Goal: Information Seeking & Learning: Learn about a topic

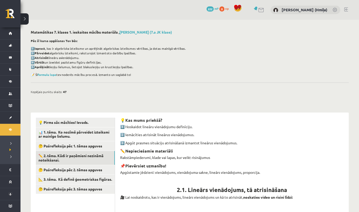
scroll to position [1257, 0]
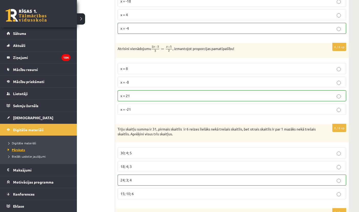
click at [20, 151] on span "Pārskats" at bounding box center [15, 150] width 19 height 4
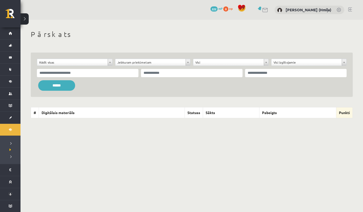
click at [114, 77] on div at bounding box center [192, 74] width 312 height 11
click at [112, 74] on input "text" at bounding box center [88, 73] width 102 height 8
paste input "**********"
type input "**********"
click at [71, 86] on input "******" at bounding box center [56, 85] width 37 height 11
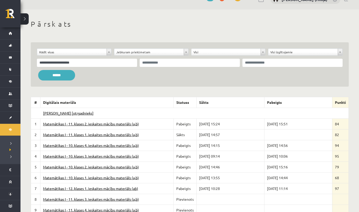
scroll to position [14, 0]
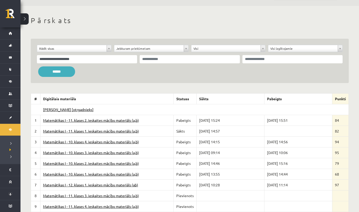
click at [88, 131] on link "Matemātikas I - 11. klases 1. ieskaites mācību materiāls (a,b)" at bounding box center [91, 131] width 96 height 5
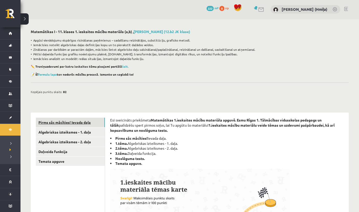
scroll to position [1, 0]
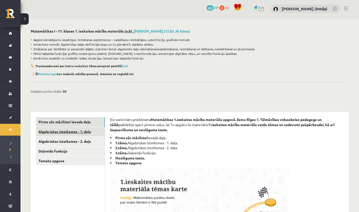
click at [59, 133] on link "Algebriskas izteiksmes - 1. daļa" at bounding box center [70, 131] width 69 height 9
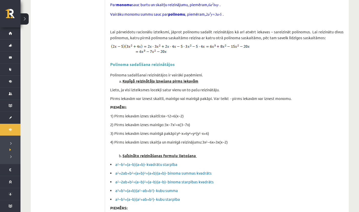
scroll to position [0, 0]
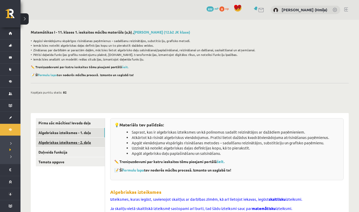
click at [62, 144] on link "Algebriskas izteiksmes - 2. daļa" at bounding box center [70, 142] width 69 height 9
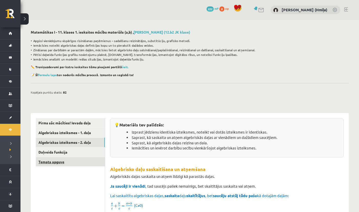
click at [53, 160] on link "Temata apguve" at bounding box center [70, 161] width 69 height 9
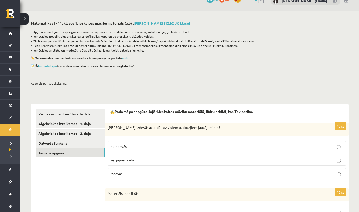
scroll to position [46, 0]
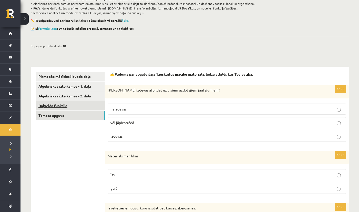
click at [57, 109] on link "Daļveida funkcija" at bounding box center [70, 105] width 69 height 9
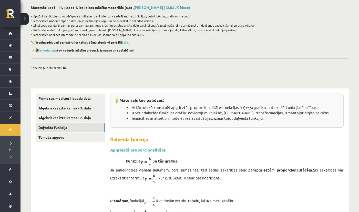
scroll to position [30, 0]
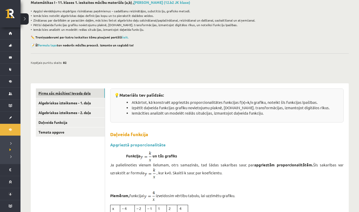
click at [83, 94] on link "Pirms sāc mācīties! Ievada daļa" at bounding box center [70, 92] width 69 height 9
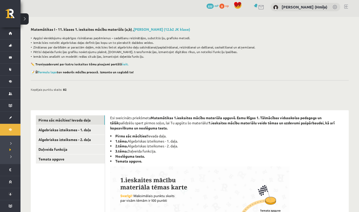
scroll to position [0, 0]
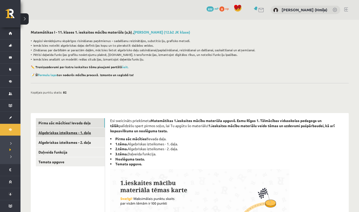
click at [83, 132] on link "Algebriskas izteiksmes - 1. daļa" at bounding box center [70, 132] width 69 height 9
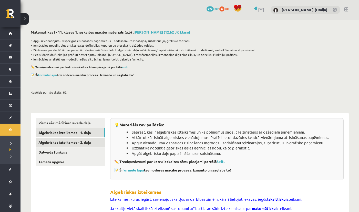
click at [88, 142] on link "Algebriskas izteiksmes - 2. daļa" at bounding box center [70, 142] width 69 height 9
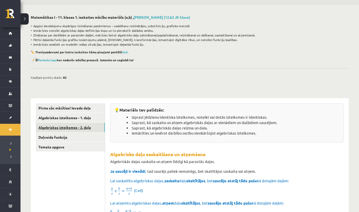
scroll to position [10, 0]
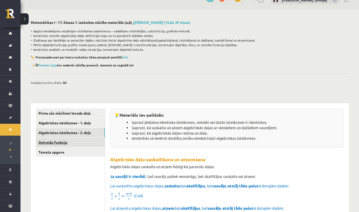
click at [58, 144] on link "Daļveida funkcija" at bounding box center [70, 142] width 69 height 9
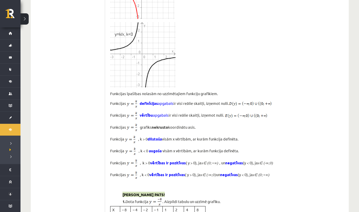
scroll to position [0, 0]
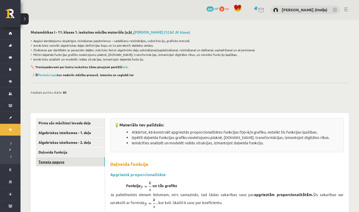
click at [54, 159] on link "Temata apguve" at bounding box center [70, 161] width 69 height 9
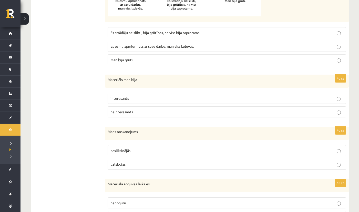
scroll to position [334, 0]
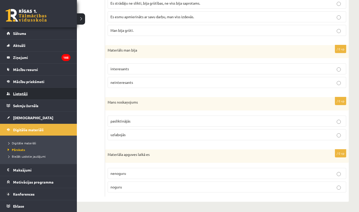
click at [23, 95] on span "Lietotāji" at bounding box center [20, 93] width 15 height 5
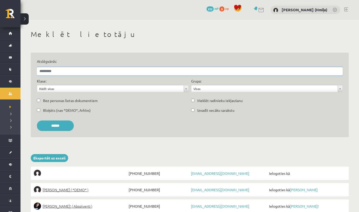
click at [117, 71] on input "Atslēgvārds:" at bounding box center [190, 71] width 306 height 8
paste input "**********"
type input "**********"
click at [37, 121] on input "******" at bounding box center [55, 126] width 37 height 11
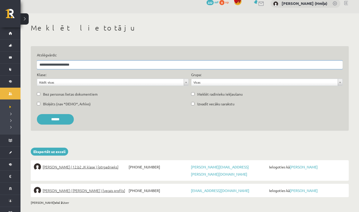
scroll to position [13, 0]
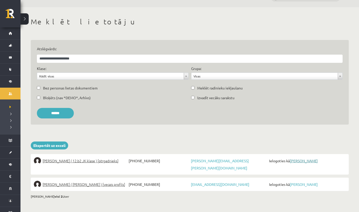
click at [309, 161] on link "[PERSON_NAME]" at bounding box center [304, 160] width 28 height 5
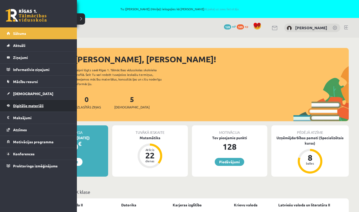
click at [15, 105] on span "Digitālie materiāli" at bounding box center [28, 105] width 31 height 5
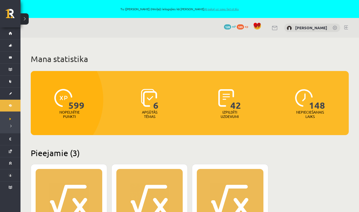
click at [231, 10] on link "Atpakaļ uz savu lietotāju" at bounding box center [221, 9] width 35 height 4
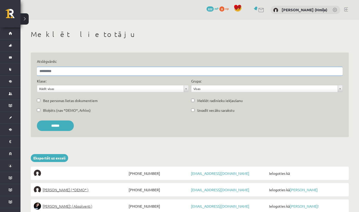
click at [121, 73] on input "Atslēgvārds:" at bounding box center [190, 71] width 306 height 8
click at [128, 72] on input "Atslēgvārds:" at bounding box center [190, 71] width 306 height 8
paste input "**********"
type input "**********"
click at [37, 121] on input "******" at bounding box center [55, 126] width 37 height 11
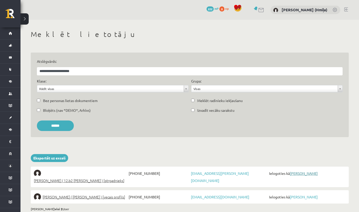
click at [304, 173] on link "[PERSON_NAME]" at bounding box center [304, 173] width 28 height 5
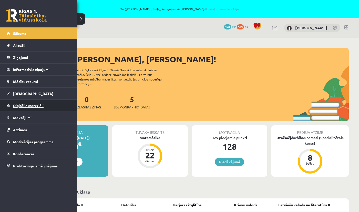
click at [17, 104] on span "Digitālie materiāli" at bounding box center [28, 105] width 31 height 5
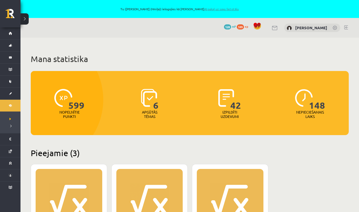
click at [235, 8] on link "Atpakaļ uz savu lietotāju" at bounding box center [221, 9] width 35 height 4
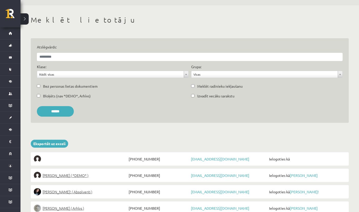
scroll to position [15, 0]
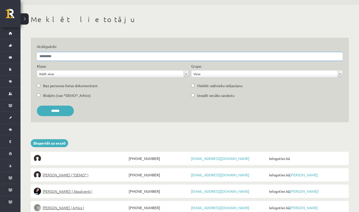
click at [146, 56] on input "Atslēgvārds:" at bounding box center [190, 56] width 306 height 8
paste input "**********"
type input "**********"
click at [37, 106] on input "******" at bounding box center [55, 111] width 37 height 11
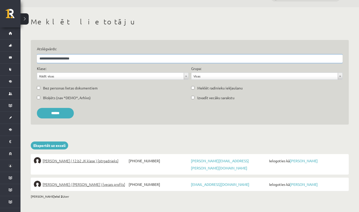
scroll to position [12, 0]
click at [318, 160] on link "[PERSON_NAME]" at bounding box center [304, 161] width 28 height 5
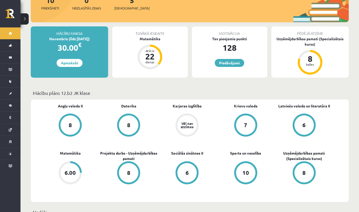
scroll to position [99, 0]
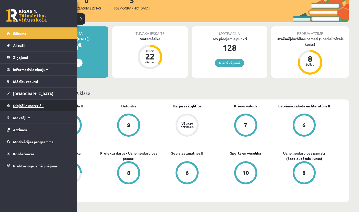
click at [14, 104] on span "Digitālie materiāli" at bounding box center [28, 105] width 31 height 5
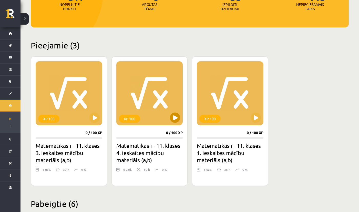
scroll to position [109, 0]
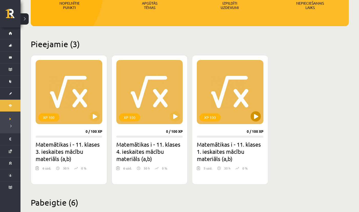
click at [244, 103] on div "XP 100" at bounding box center [230, 92] width 67 height 64
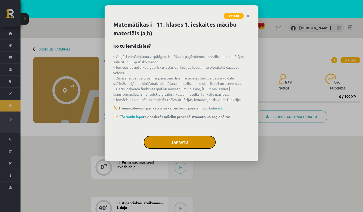
click at [205, 139] on button "Sapratu" at bounding box center [180, 142] width 72 height 13
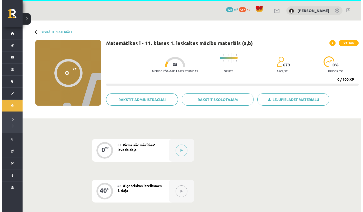
scroll to position [21, 0]
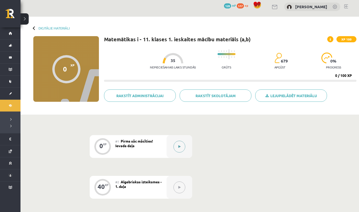
click at [178, 148] on button at bounding box center [180, 147] width 12 height 12
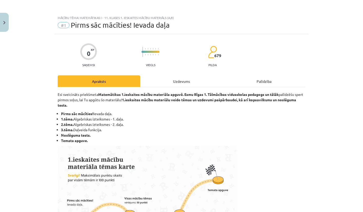
click at [178, 82] on div "Uzdevums" at bounding box center [181, 81] width 83 height 12
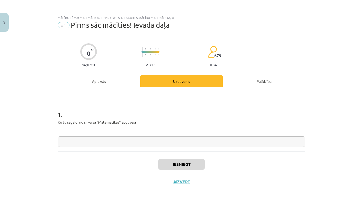
click at [128, 142] on input "text" at bounding box center [182, 141] width 248 height 11
type input "*"
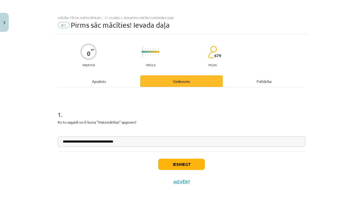
type input "**********"
click at [172, 161] on button "Iesniegt" at bounding box center [181, 164] width 47 height 11
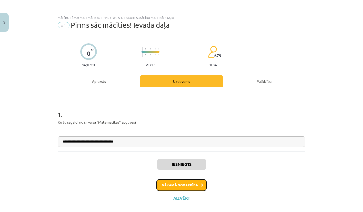
click at [193, 187] on button "Nākamā nodarbība" at bounding box center [181, 185] width 50 height 12
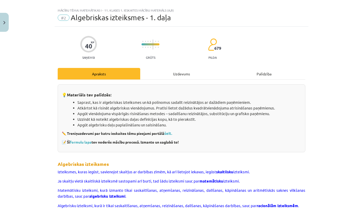
click at [180, 75] on div "Uzdevums" at bounding box center [181, 74] width 83 height 12
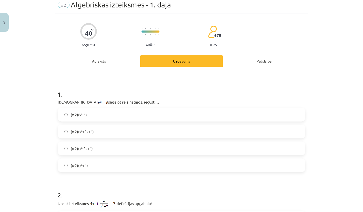
scroll to position [23, 0]
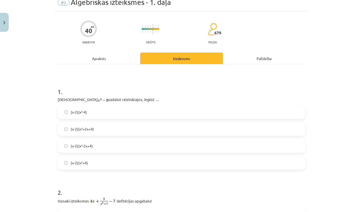
click at [91, 129] on span "(x-2)(x²+2x+4)" at bounding box center [82, 128] width 23 height 5
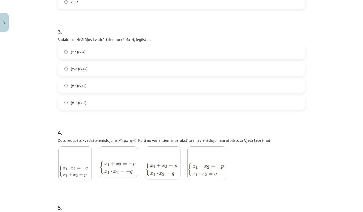
scroll to position [287, 0]
click at [85, 68] on span "(x+1)(x+4)" at bounding box center [79, 68] width 17 height 5
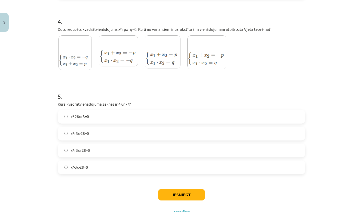
scroll to position [399, 0]
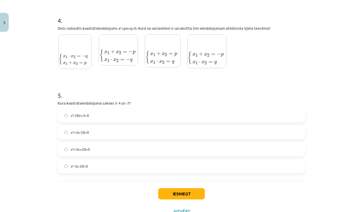
click at [84, 133] on span "x²+3x-28=0" at bounding box center [80, 132] width 18 height 5
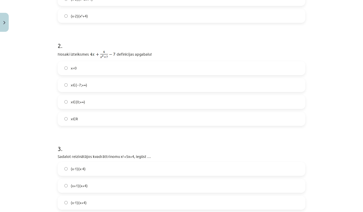
scroll to position [169, 0]
click at [79, 121] on label "x∈R" at bounding box center [181, 119] width 247 height 13
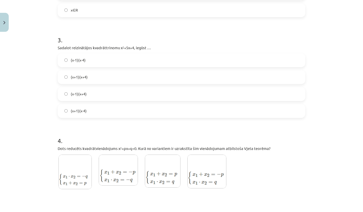
scroll to position [388, 0]
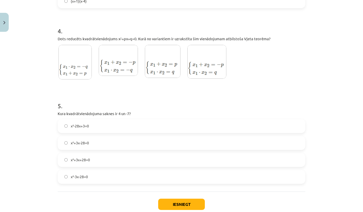
click at [220, 68] on img at bounding box center [206, 62] width 39 height 34
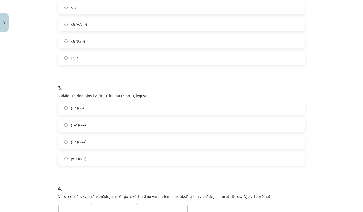
scroll to position [419, 0]
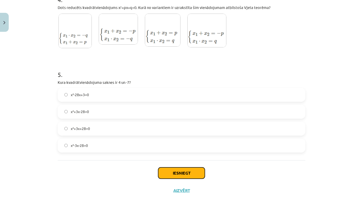
click at [199, 170] on button "Iesniegt" at bounding box center [181, 172] width 47 height 11
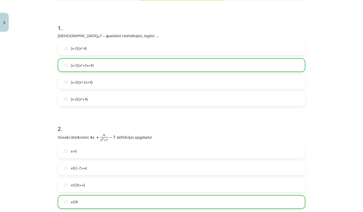
scroll to position [0, 0]
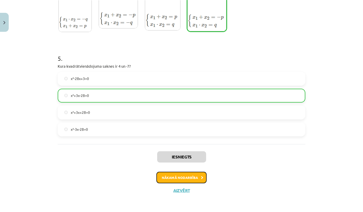
click at [195, 176] on button "Nākamā nodarbība" at bounding box center [181, 178] width 50 height 12
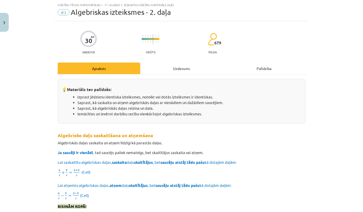
scroll to position [13, 0]
click at [180, 68] on div "Uzdevums" at bounding box center [181, 69] width 83 height 12
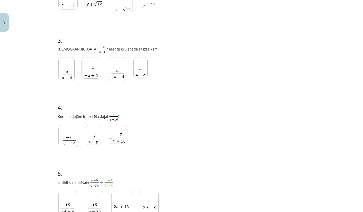
scroll to position [228, 0]
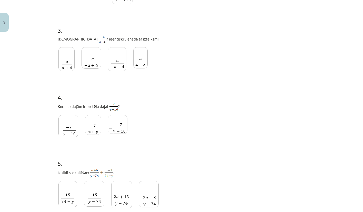
click at [71, 126] on img at bounding box center [68, 126] width 20 height 22
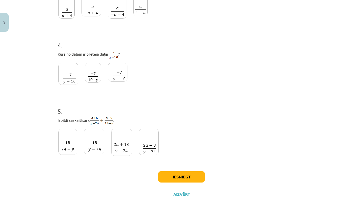
scroll to position [285, 0]
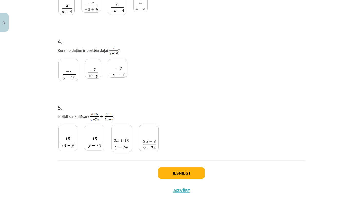
click at [94, 140] on img at bounding box center [94, 138] width 20 height 26
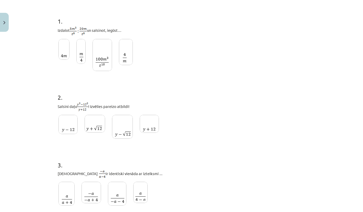
scroll to position [93, 0]
click at [80, 49] on img at bounding box center [80, 51] width 9 height 25
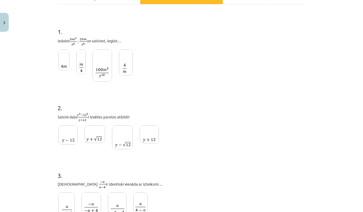
scroll to position [77, 0]
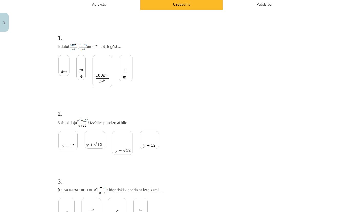
click at [65, 141] on img at bounding box center [67, 140] width 19 height 19
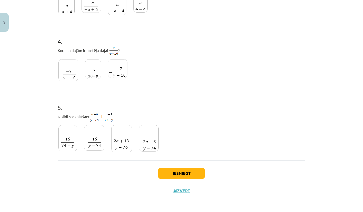
scroll to position [285, 0]
click at [191, 173] on button "Iesniegt" at bounding box center [181, 172] width 47 height 11
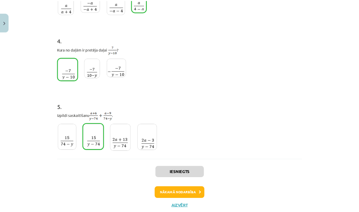
scroll to position [0, 0]
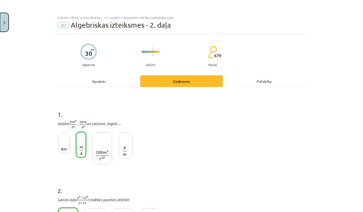
click at [7, 23] on button "Close" at bounding box center [4, 22] width 9 height 19
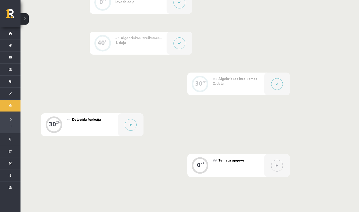
scroll to position [2, 0]
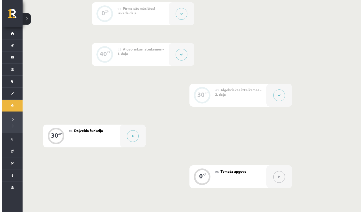
scroll to position [162, 0]
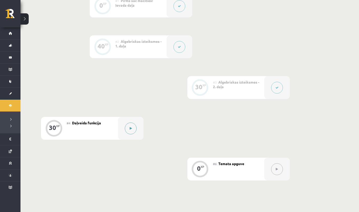
click at [132, 129] on button at bounding box center [131, 129] width 12 height 12
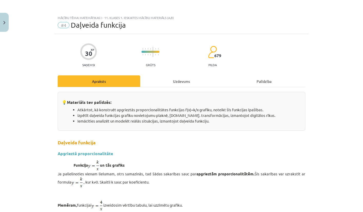
click at [179, 82] on div "Uzdevums" at bounding box center [181, 81] width 83 height 12
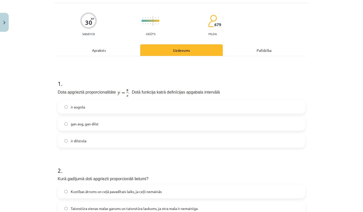
scroll to position [0, 0]
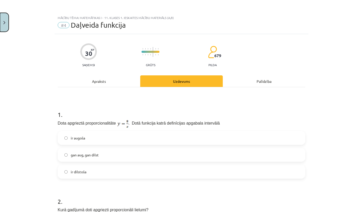
click at [6, 24] on button "Close" at bounding box center [4, 22] width 9 height 19
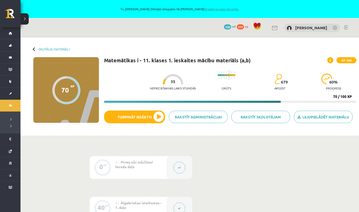
click at [217, 9] on link "Atpakaļ uz savu lietotāju" at bounding box center [221, 9] width 35 height 4
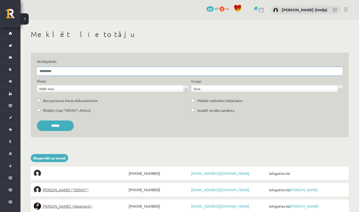
click at [89, 70] on input "Atslēgvārds:" at bounding box center [190, 71] width 306 height 8
paste input "**********"
type input "**********"
click at [37, 121] on input "******" at bounding box center [55, 126] width 37 height 11
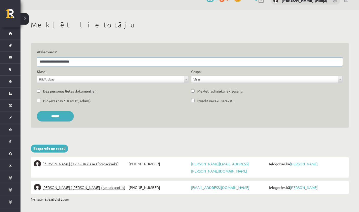
scroll to position [12, 0]
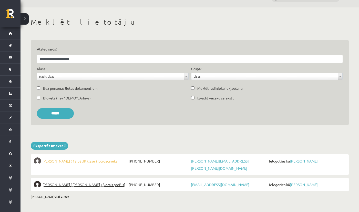
click at [92, 165] on span "[PERSON_NAME] ( 12.b2 JK klase ) [otrgadnieks]" at bounding box center [81, 160] width 76 height 7
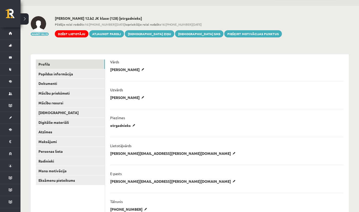
scroll to position [17, 0]
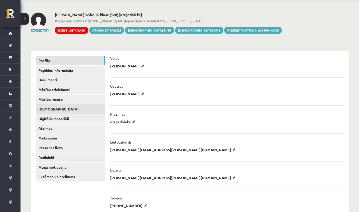
click at [57, 109] on link "[DEMOGRAPHIC_DATA]" at bounding box center [70, 108] width 69 height 9
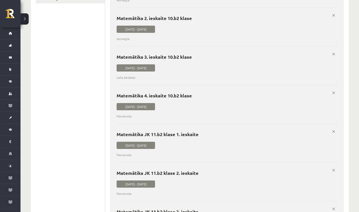
scroll to position [23, 0]
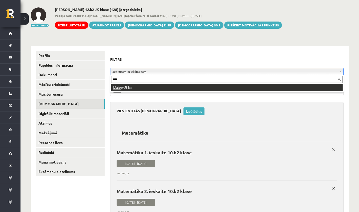
type input "****"
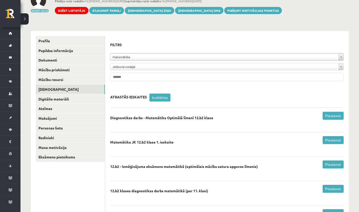
scroll to position [51, 0]
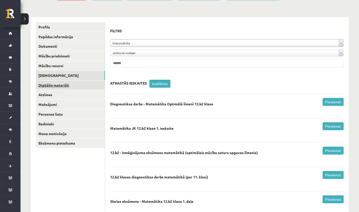
click at [77, 84] on link "Digitālie materiāli" at bounding box center [70, 85] width 69 height 9
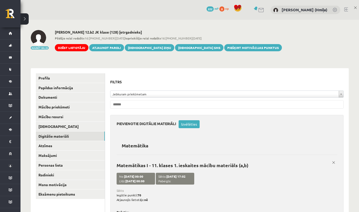
click at [148, 104] on input "text" at bounding box center [227, 104] width 234 height 8
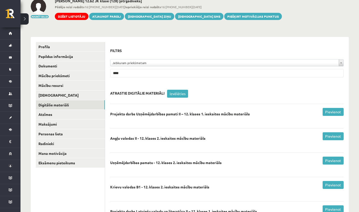
scroll to position [34, 0]
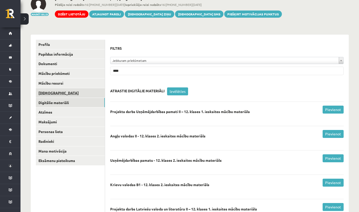
type input "****"
click at [58, 91] on link "[DEMOGRAPHIC_DATA]" at bounding box center [70, 92] width 69 height 9
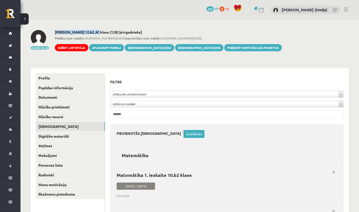
drag, startPoint x: 56, startPoint y: 32, endPoint x: 94, endPoint y: 31, distance: 38.7
click at [94, 31] on h2 "Roberts Reinis Liekniņš 12.b2 JK klase (128) [otrgadnieks]" at bounding box center [168, 32] width 227 height 4
copy h2 "[PERSON_NAME]"
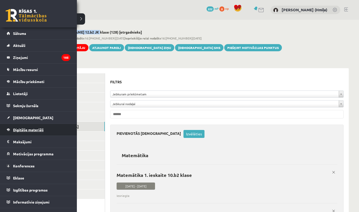
click at [29, 131] on span "Digitālie materiāli" at bounding box center [28, 129] width 31 height 5
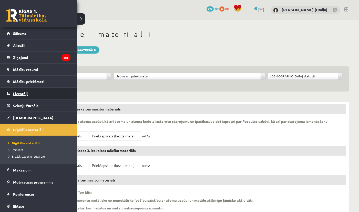
click at [22, 91] on link "Lietotāji" at bounding box center [39, 94] width 64 height 12
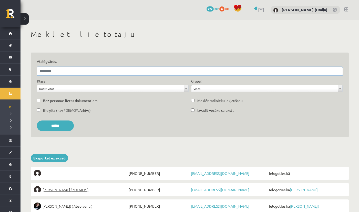
click at [104, 71] on input "Atslēgvārds:" at bounding box center [190, 71] width 306 height 8
paste input "**********"
type input "**********"
click at [37, 121] on input "******" at bounding box center [55, 126] width 37 height 11
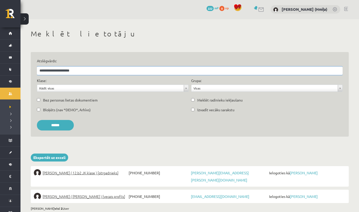
scroll to position [1, 0]
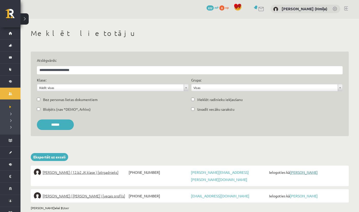
click at [298, 172] on link "[PERSON_NAME]" at bounding box center [304, 172] width 28 height 5
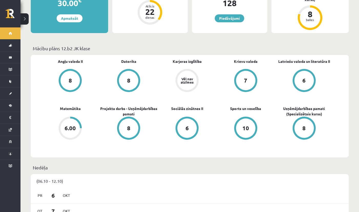
scroll to position [384, 0]
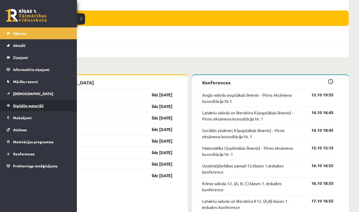
click at [28, 106] on span "Digitālie materiāli" at bounding box center [28, 105] width 31 height 5
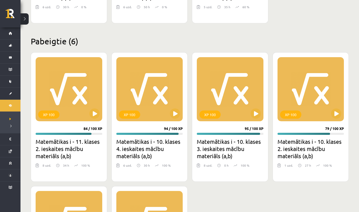
scroll to position [167, 0]
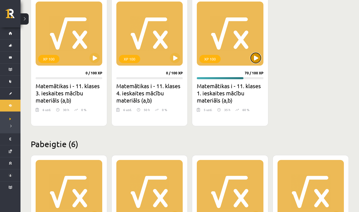
click at [255, 57] on button at bounding box center [256, 58] width 10 height 10
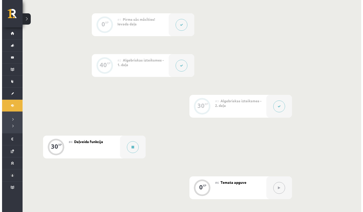
scroll to position [158, 0]
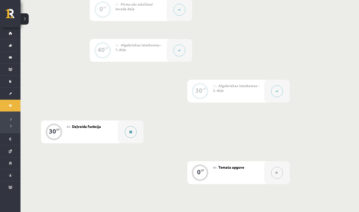
click at [129, 132] on icon at bounding box center [130, 132] width 3 height 3
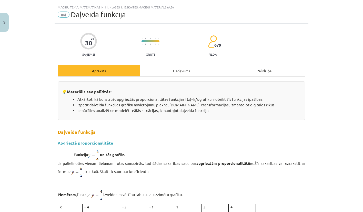
click at [177, 73] on div "Uzdevums" at bounding box center [181, 71] width 83 height 12
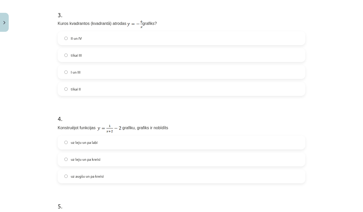
scroll to position [304, 0]
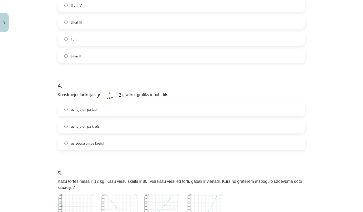
click at [106, 126] on label "uz leju un pa kreisi" at bounding box center [181, 126] width 247 height 13
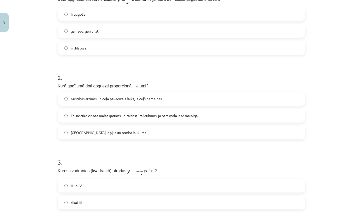
scroll to position [114, 0]
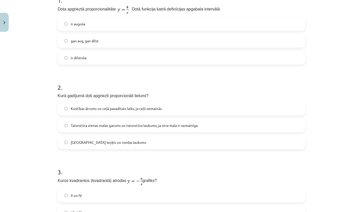
click at [112, 40] on label "gan aug, gan dilst" at bounding box center [181, 40] width 247 height 13
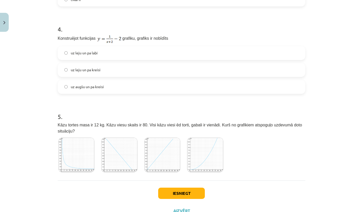
scroll to position [381, 0]
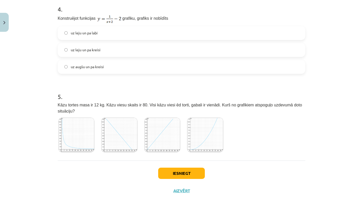
click at [72, 143] on img at bounding box center [76, 135] width 36 height 35
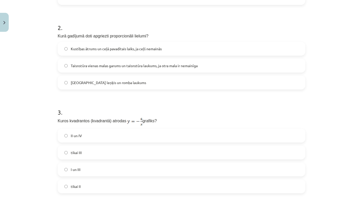
scroll to position [174, 0]
click at [81, 170] on label "I un III" at bounding box center [181, 169] width 247 height 13
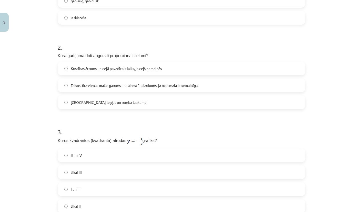
scroll to position [139, 0]
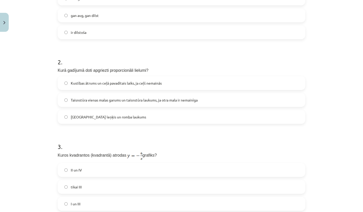
click at [94, 101] on span "Taisnstūra vienas malas garums un taisnstūra laukums, ja otra mala ir nemainīga" at bounding box center [134, 99] width 127 height 5
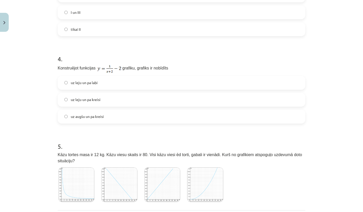
scroll to position [381, 0]
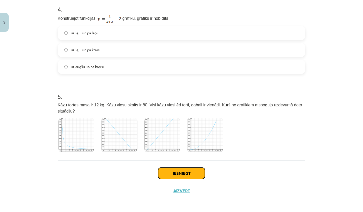
click at [185, 174] on button "Iesniegt" at bounding box center [181, 173] width 47 height 11
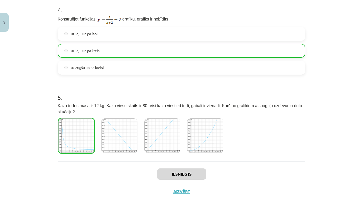
scroll to position [380, 0]
click at [7, 28] on button "Close" at bounding box center [4, 22] width 9 height 19
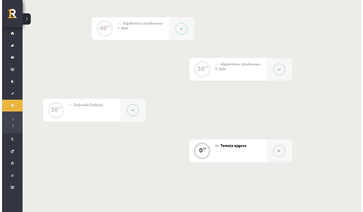
scroll to position [179, 0]
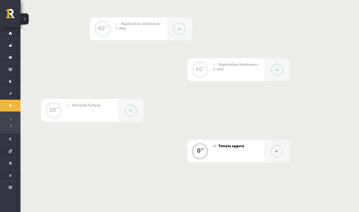
click at [277, 68] on icon at bounding box center [277, 69] width 3 height 3
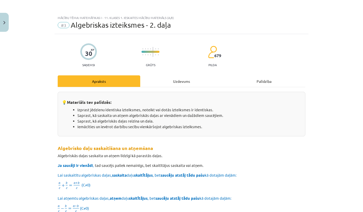
click at [184, 81] on div "Uzdevums" at bounding box center [181, 81] width 83 height 12
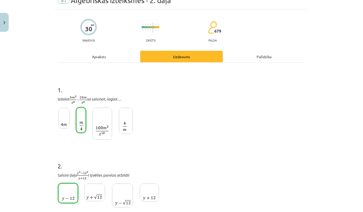
scroll to position [0, 0]
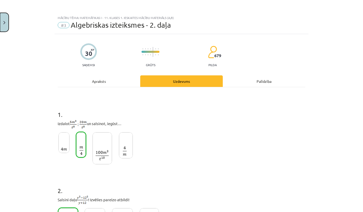
click at [6, 25] on button "Close" at bounding box center [4, 22] width 9 height 19
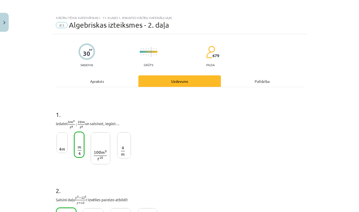
click at [135, 109] on button at bounding box center [131, 111] width 12 height 12
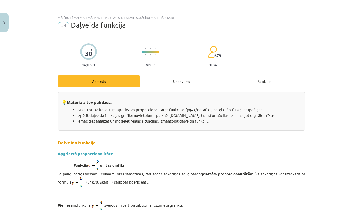
click at [170, 81] on div "Uzdevums" at bounding box center [181, 81] width 83 height 12
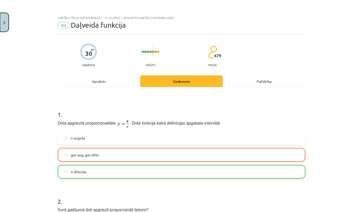
click at [6, 26] on button "Close" at bounding box center [4, 22] width 9 height 19
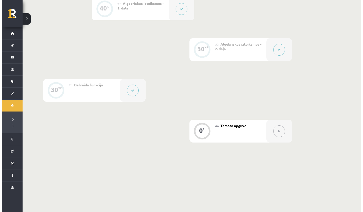
scroll to position [220, 0]
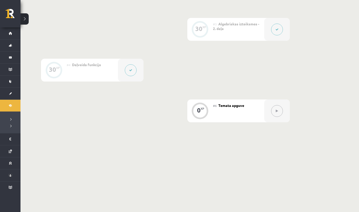
click at [134, 70] on button at bounding box center [131, 70] width 12 height 12
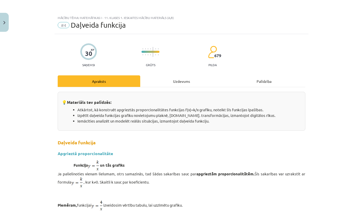
click at [186, 78] on div "Uzdevums" at bounding box center [181, 81] width 83 height 12
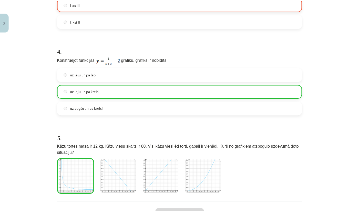
scroll to position [381, 0]
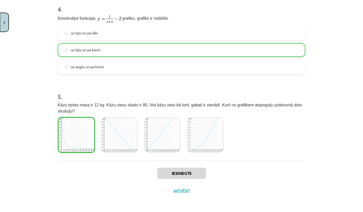
click at [7, 23] on button "Close" at bounding box center [4, 22] width 9 height 19
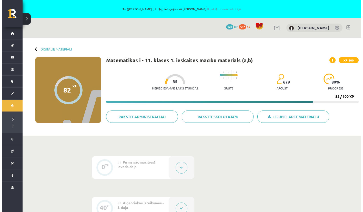
scroll to position [220, 0]
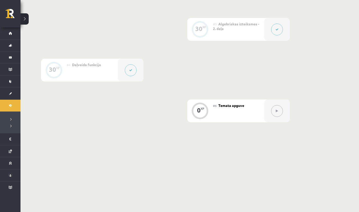
click at [280, 109] on button at bounding box center [277, 111] width 12 height 12
click at [133, 68] on button at bounding box center [131, 70] width 12 height 12
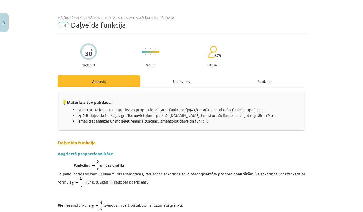
click at [187, 82] on div "Uzdevums" at bounding box center [181, 81] width 83 height 12
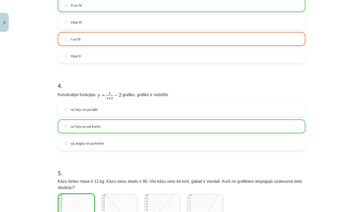
scroll to position [381, 0]
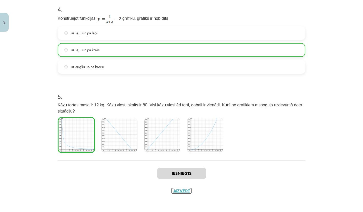
click at [185, 191] on button "Aizvērt" at bounding box center [181, 190] width 19 height 5
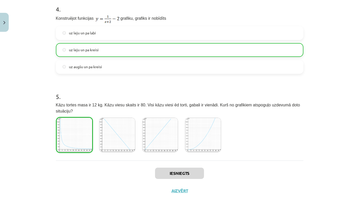
click at [277, 110] on icon at bounding box center [277, 110] width 2 height 3
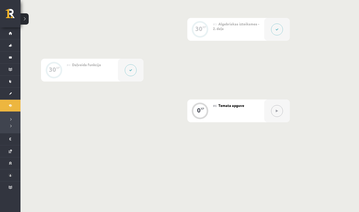
click at [279, 116] on button at bounding box center [277, 111] width 12 height 12
click at [127, 73] on button at bounding box center [131, 70] width 12 height 12
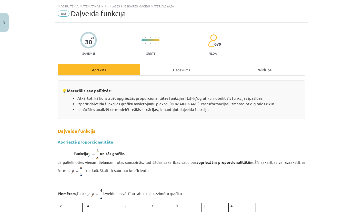
scroll to position [0, 0]
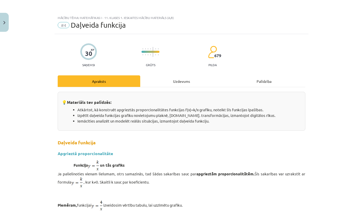
click at [186, 85] on div "Uzdevums" at bounding box center [181, 81] width 83 height 12
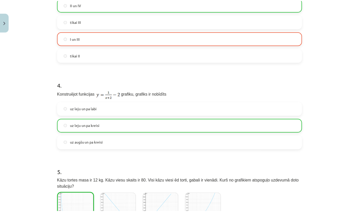
scroll to position [381, 0]
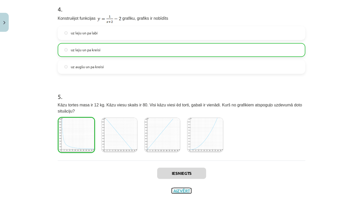
click at [184, 191] on button "Aizvērt" at bounding box center [181, 190] width 19 height 5
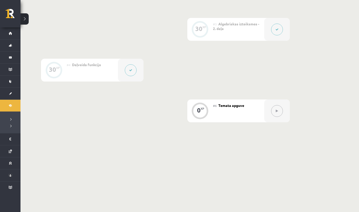
click at [277, 113] on button at bounding box center [277, 111] width 12 height 12
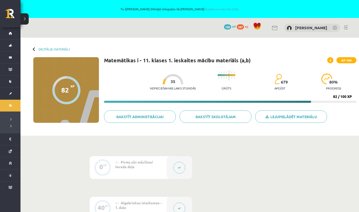
scroll to position [220, 0]
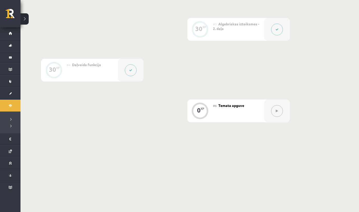
click at [278, 112] on button at bounding box center [277, 111] width 12 height 12
click at [134, 76] on div at bounding box center [131, 70] width 26 height 23
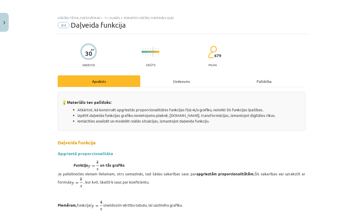
click at [177, 85] on div "Uzdevums" at bounding box center [181, 81] width 83 height 12
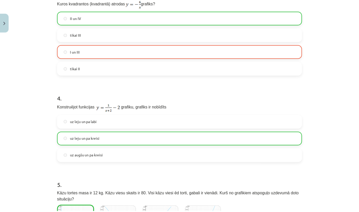
scroll to position [381, 0]
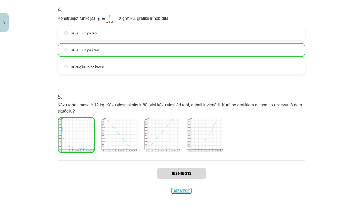
click at [177, 192] on button "Aizvērt" at bounding box center [181, 190] width 19 height 5
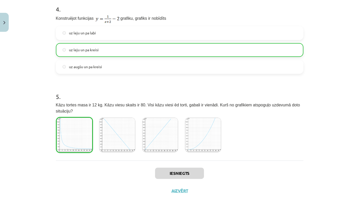
click at [278, 107] on button at bounding box center [277, 111] width 12 height 12
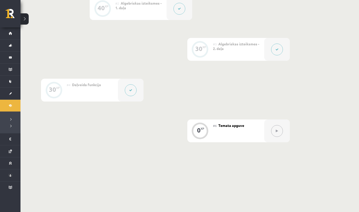
scroll to position [0, 0]
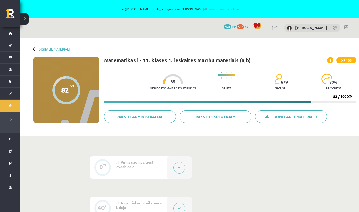
click at [232, 11] on div "Tu (Anastasiia Khmil (Hmiļa)) ielogojies kā Roberts Reinis Liekniņš Atpakaļ uz …" at bounding box center [179, 9] width 359 height 18
click at [232, 10] on link "Atpakaļ uz savu lietotāju" at bounding box center [221, 9] width 35 height 4
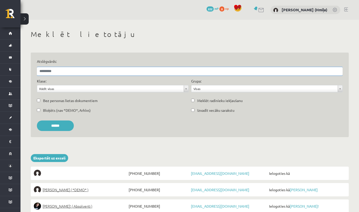
click at [183, 73] on input "Atslēgvārds:" at bounding box center [190, 71] width 306 height 8
paste input "**********"
type input "**********"
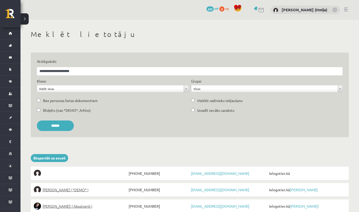
click at [61, 127] on input "******" at bounding box center [55, 126] width 37 height 11
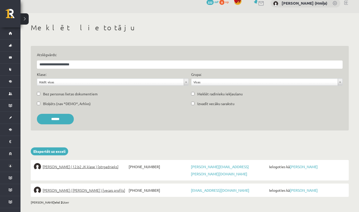
scroll to position [7, 0]
click at [312, 167] on link "[PERSON_NAME]" at bounding box center [304, 166] width 28 height 5
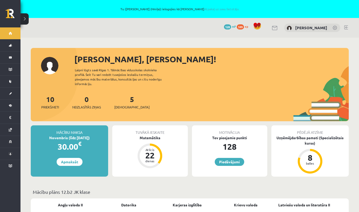
scroll to position [160, 0]
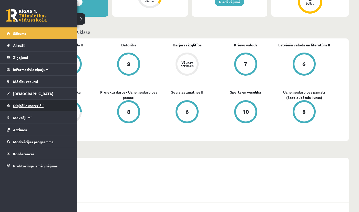
click at [17, 108] on link "Digitālie materiāli" at bounding box center [39, 106] width 64 height 12
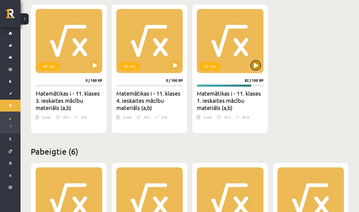
click at [259, 63] on button at bounding box center [256, 65] width 10 height 10
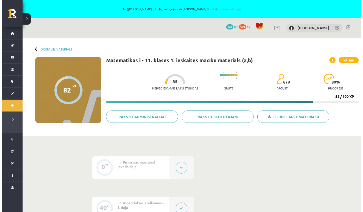
scroll to position [220, 0]
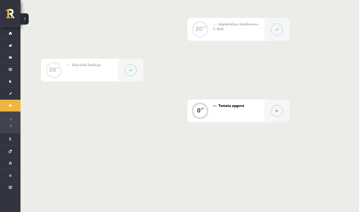
click at [134, 71] on button at bounding box center [131, 70] width 12 height 12
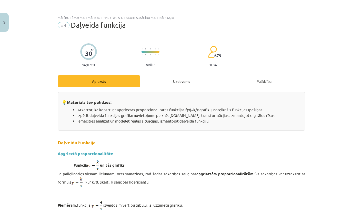
click at [177, 80] on div "Uzdevums" at bounding box center [181, 81] width 83 height 12
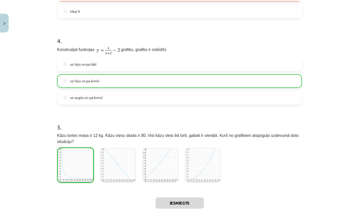
scroll to position [381, 0]
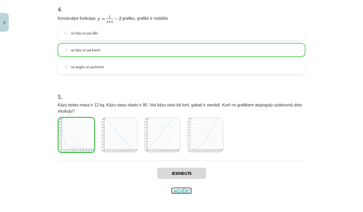
click at [182, 189] on button "Aizvērt" at bounding box center [181, 190] width 19 height 5
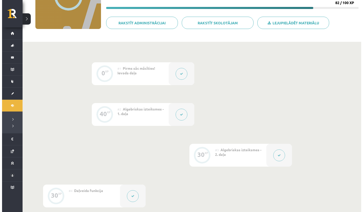
scroll to position [199, 0]
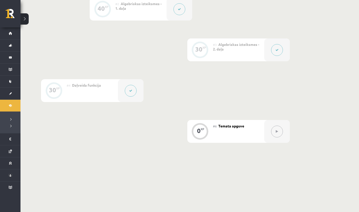
click at [129, 88] on button at bounding box center [131, 91] width 12 height 12
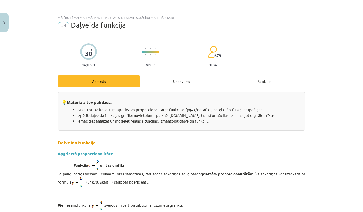
click at [184, 81] on div "Uzdevums" at bounding box center [181, 81] width 83 height 12
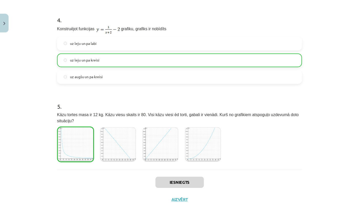
scroll to position [381, 0]
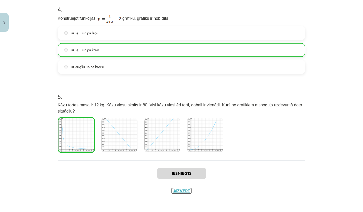
click at [184, 192] on button "Aizvērt" at bounding box center [181, 190] width 19 height 5
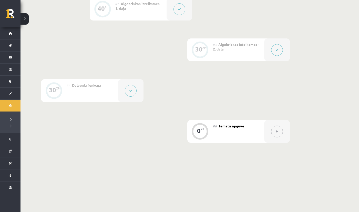
click at [276, 132] on icon at bounding box center [277, 131] width 2 height 3
